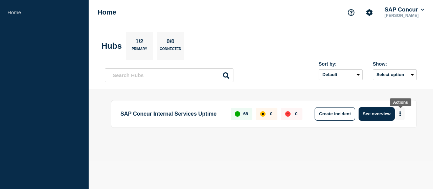
click at [401, 112] on button "More actions" at bounding box center [399, 113] width 9 height 13
click at [376, 133] on button "Create maintenance" at bounding box center [395, 134] width 46 height 6
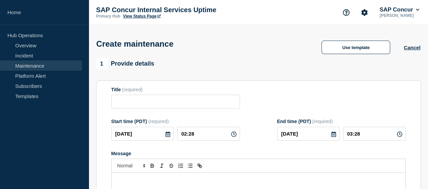
click at [31, 64] on link "Maintenance" at bounding box center [41, 66] width 82 height 10
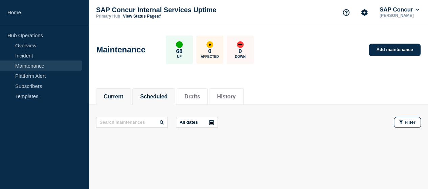
click at [159, 94] on button "Scheduled" at bounding box center [153, 97] width 27 height 6
click at [235, 98] on button "History" at bounding box center [226, 97] width 19 height 6
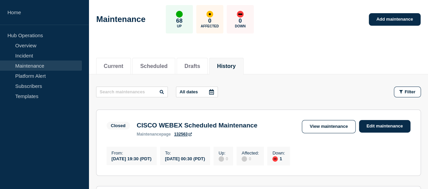
scroll to position [28, 0]
